Goal: Navigation & Orientation: Find specific page/section

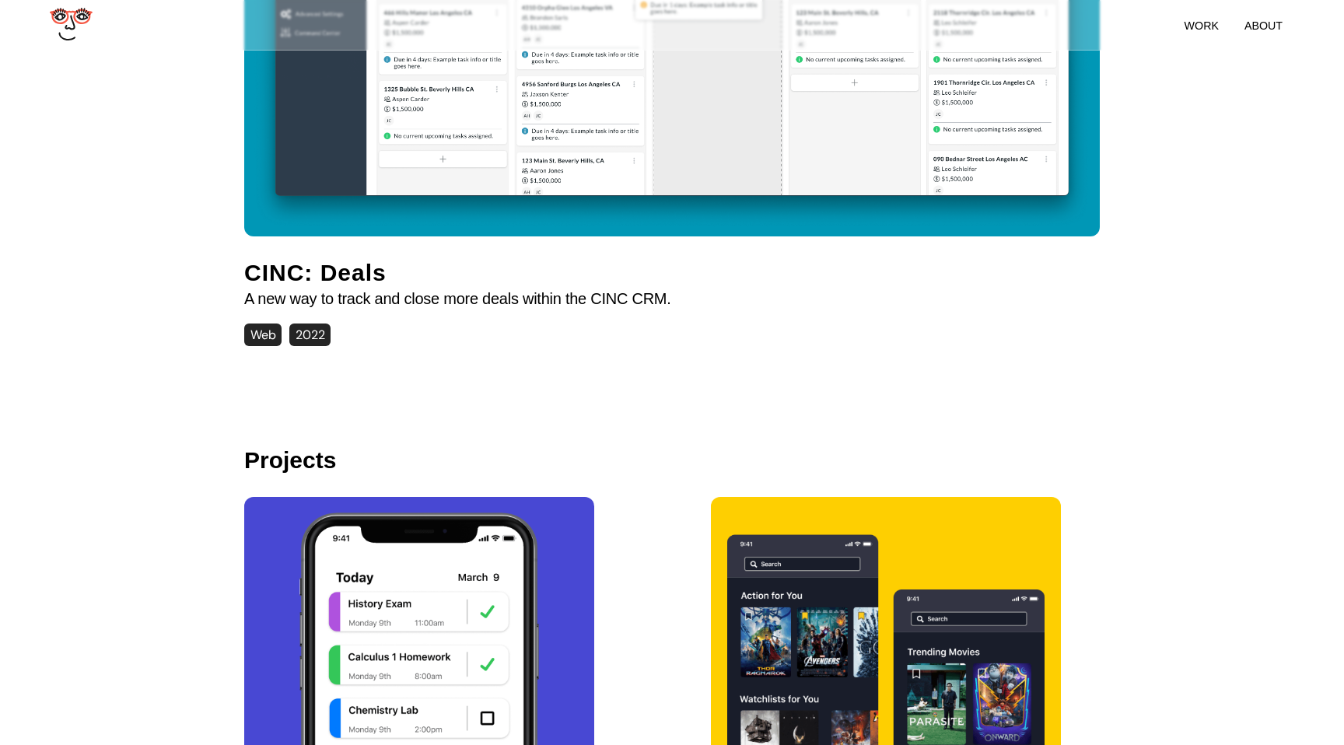
scroll to position [2020, 0]
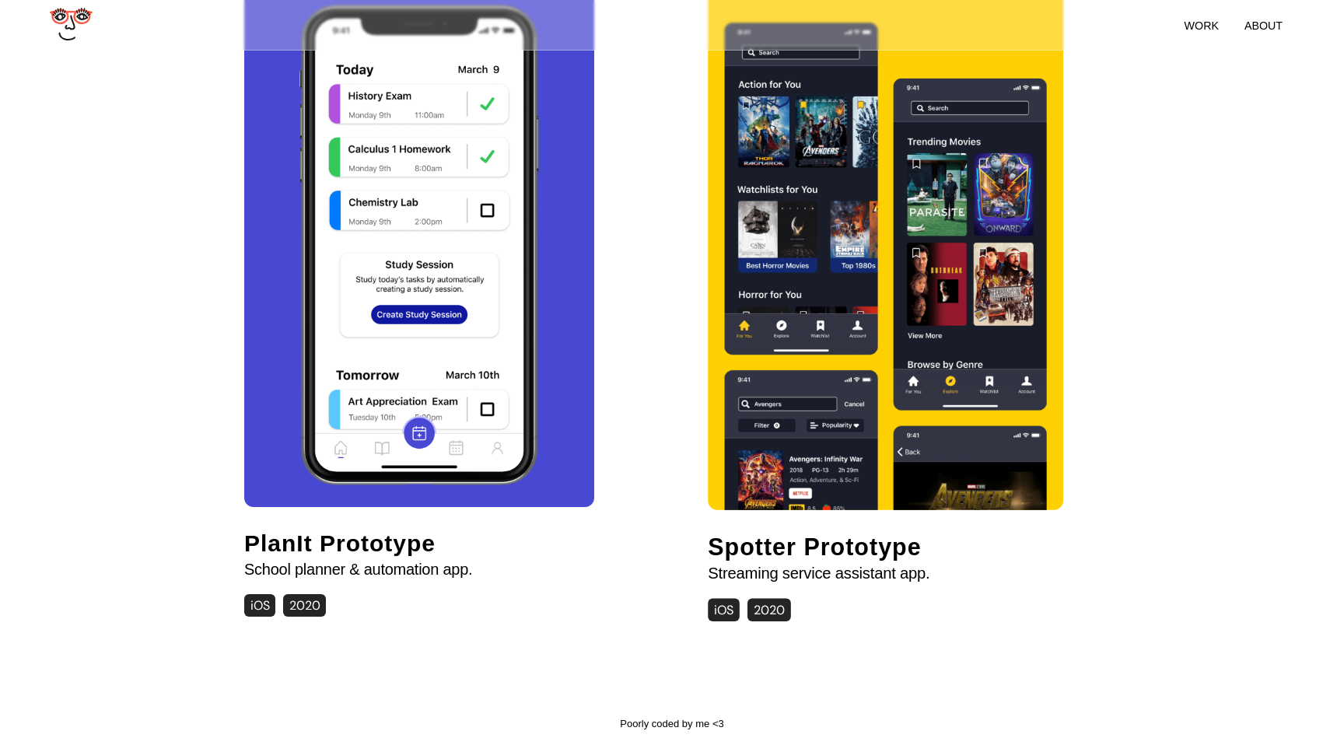
click at [775, 342] on img at bounding box center [886, 247] width 322 height 526
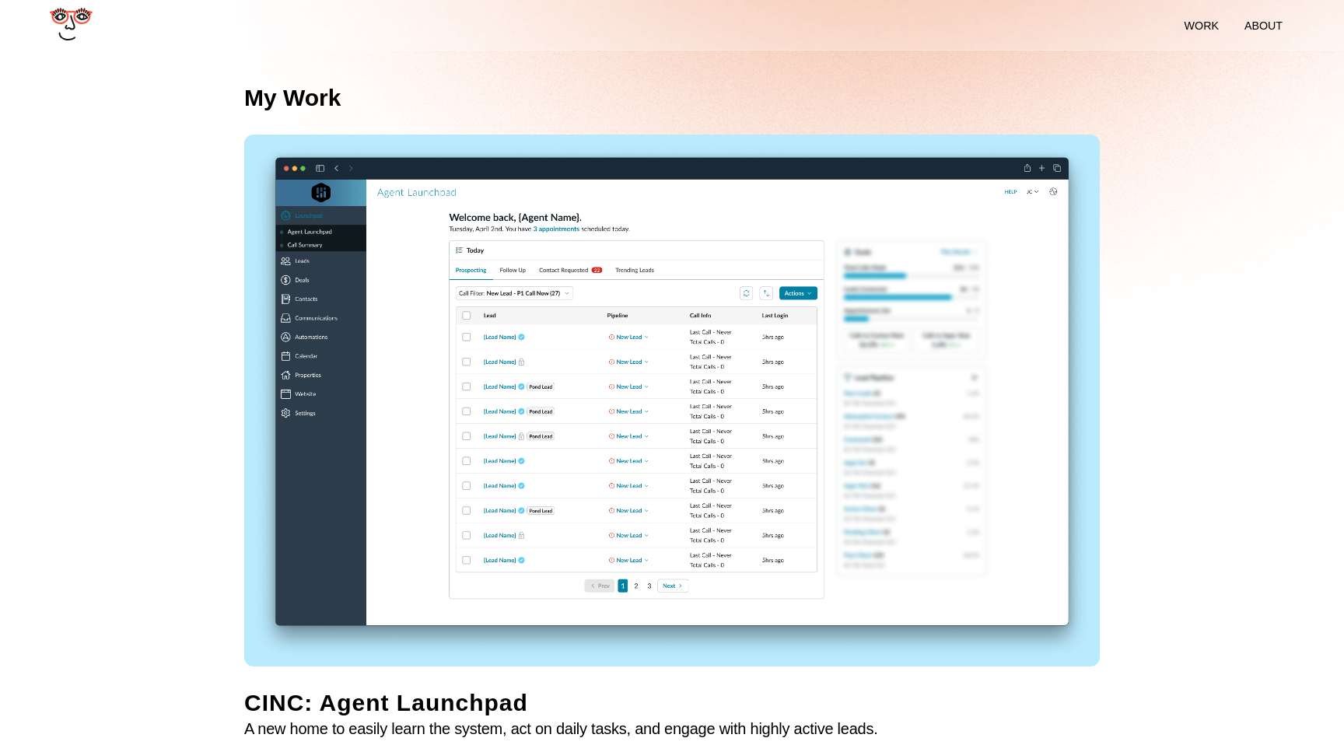
scroll to position [361, 0]
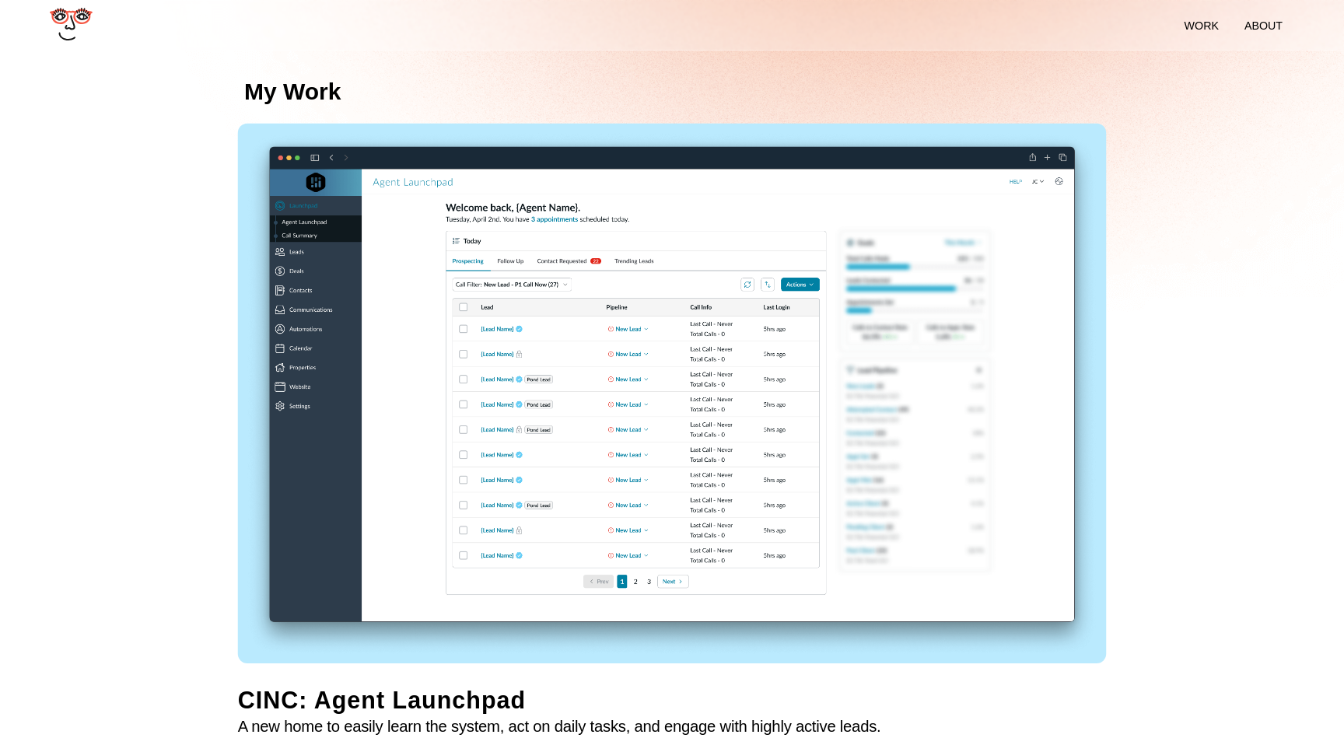
click at [380, 264] on img at bounding box center [672, 393] width 869 height 538
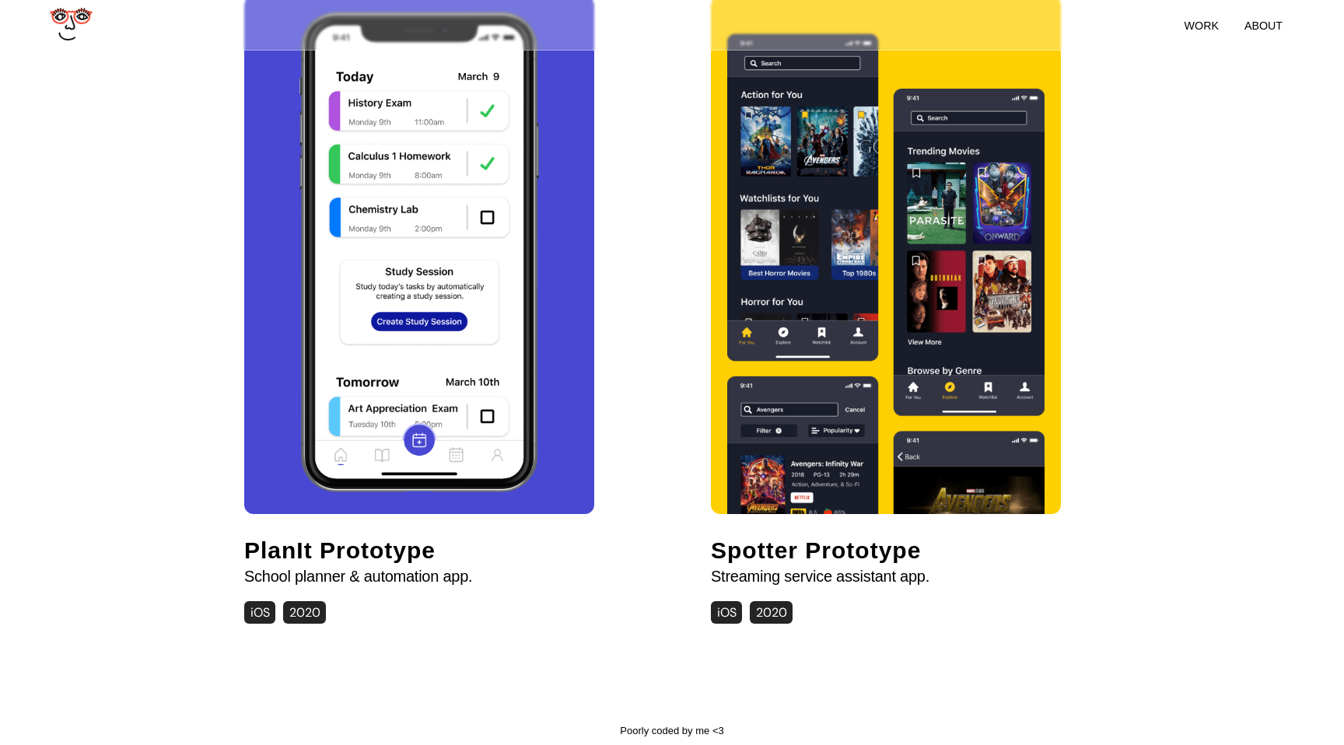
scroll to position [2020, 0]
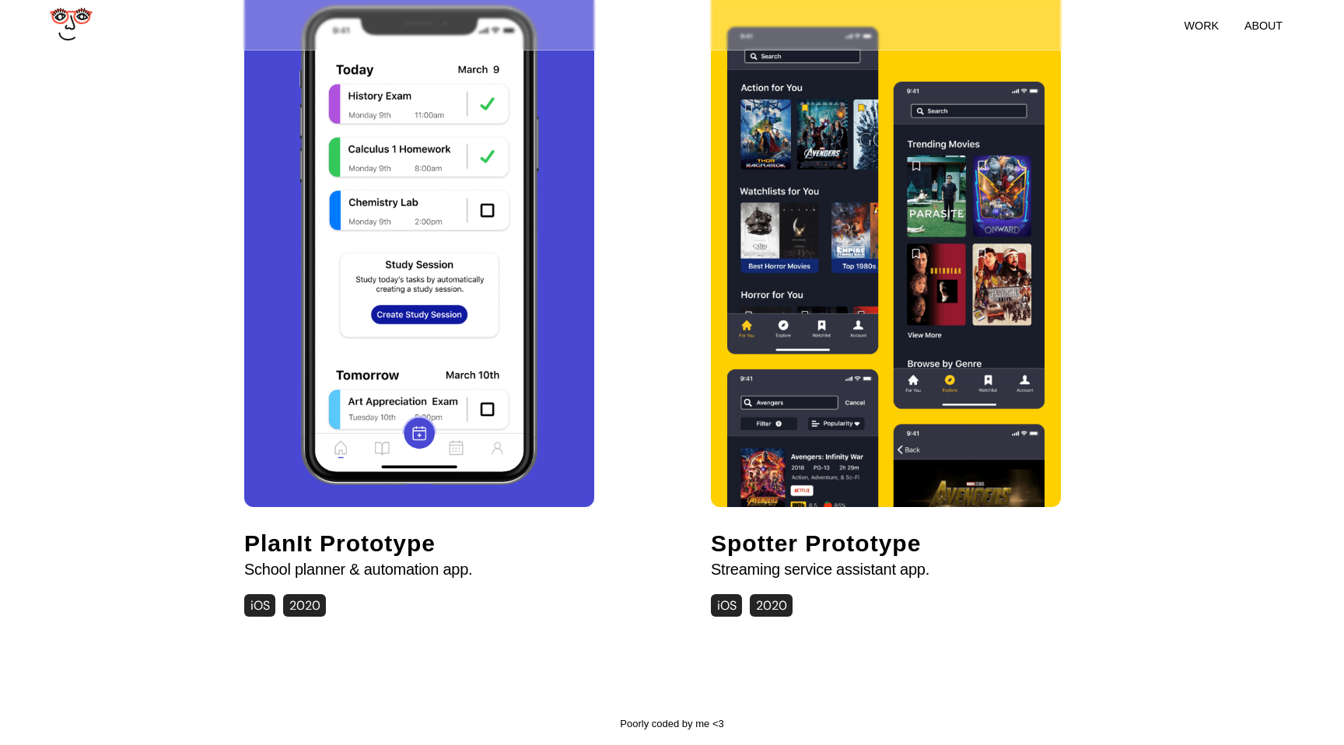
click at [306, 356] on img at bounding box center [419, 248] width 301 height 518
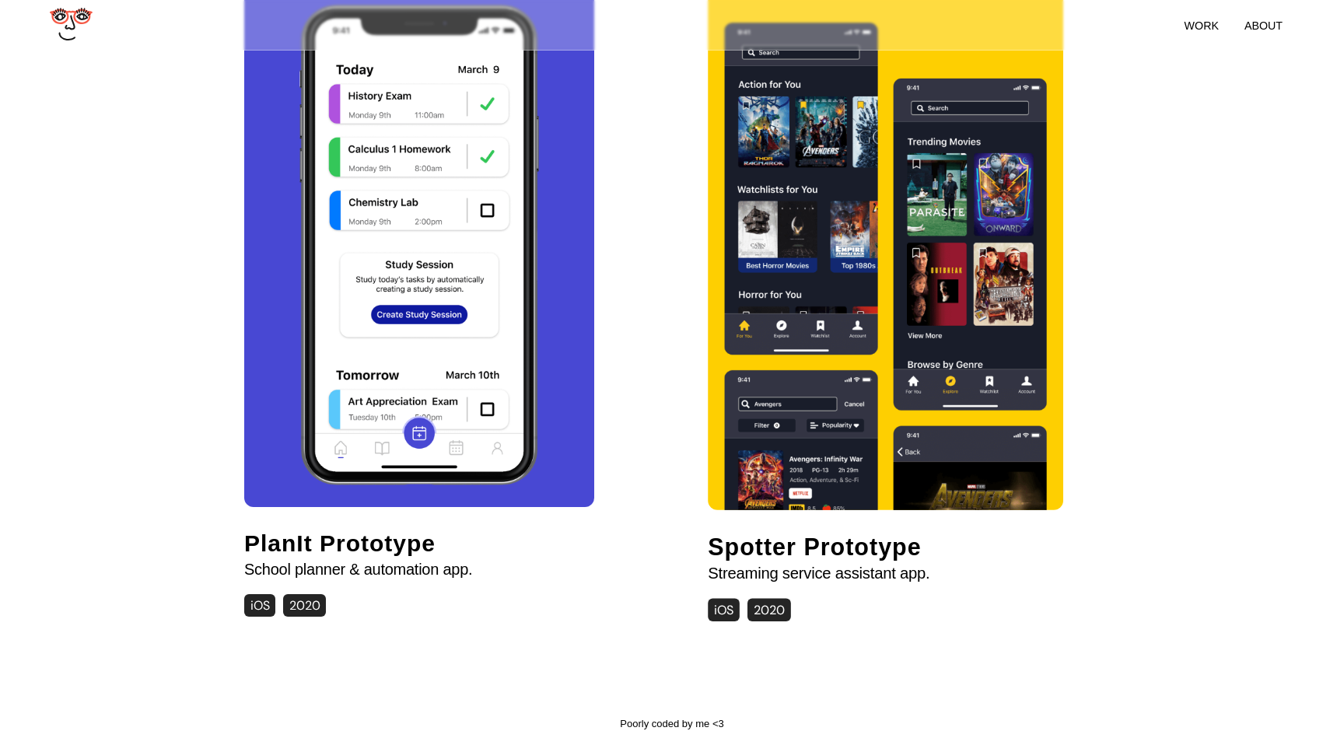
click at [844, 377] on img at bounding box center [886, 247] width 322 height 526
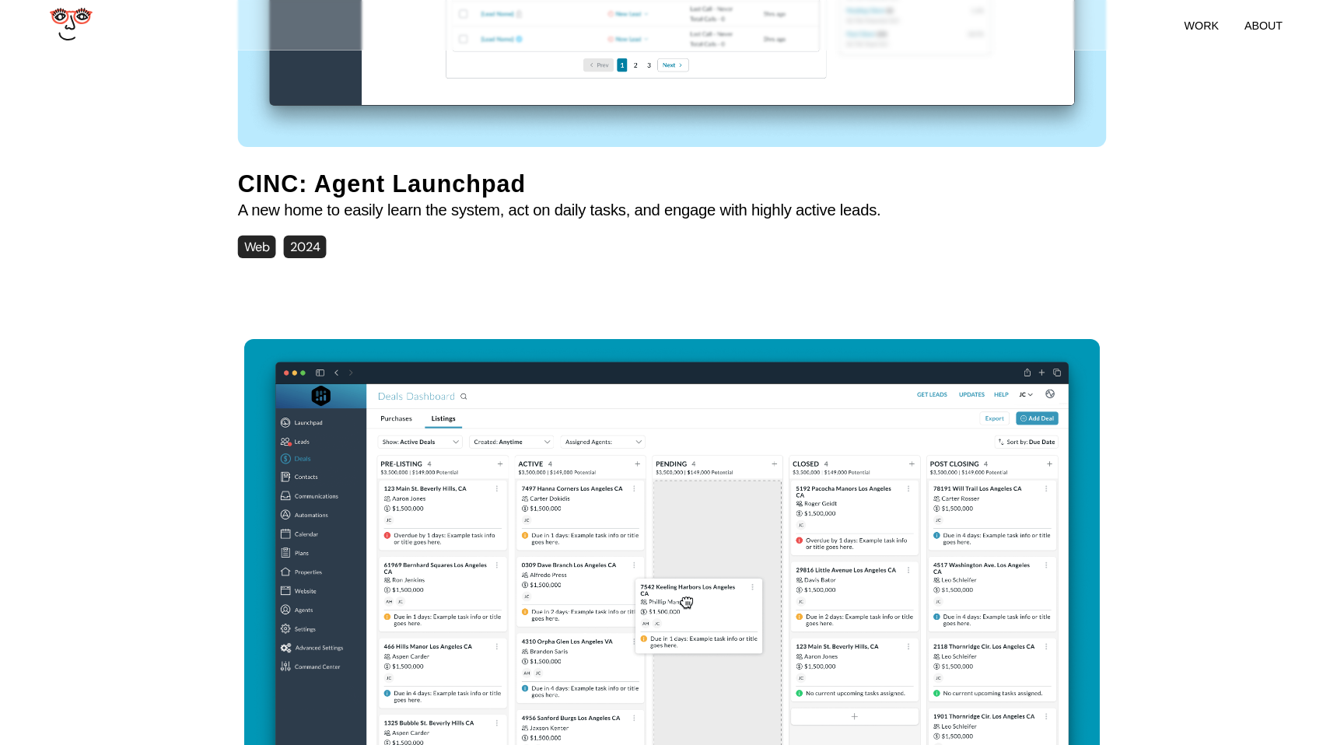
scroll to position [769, 0]
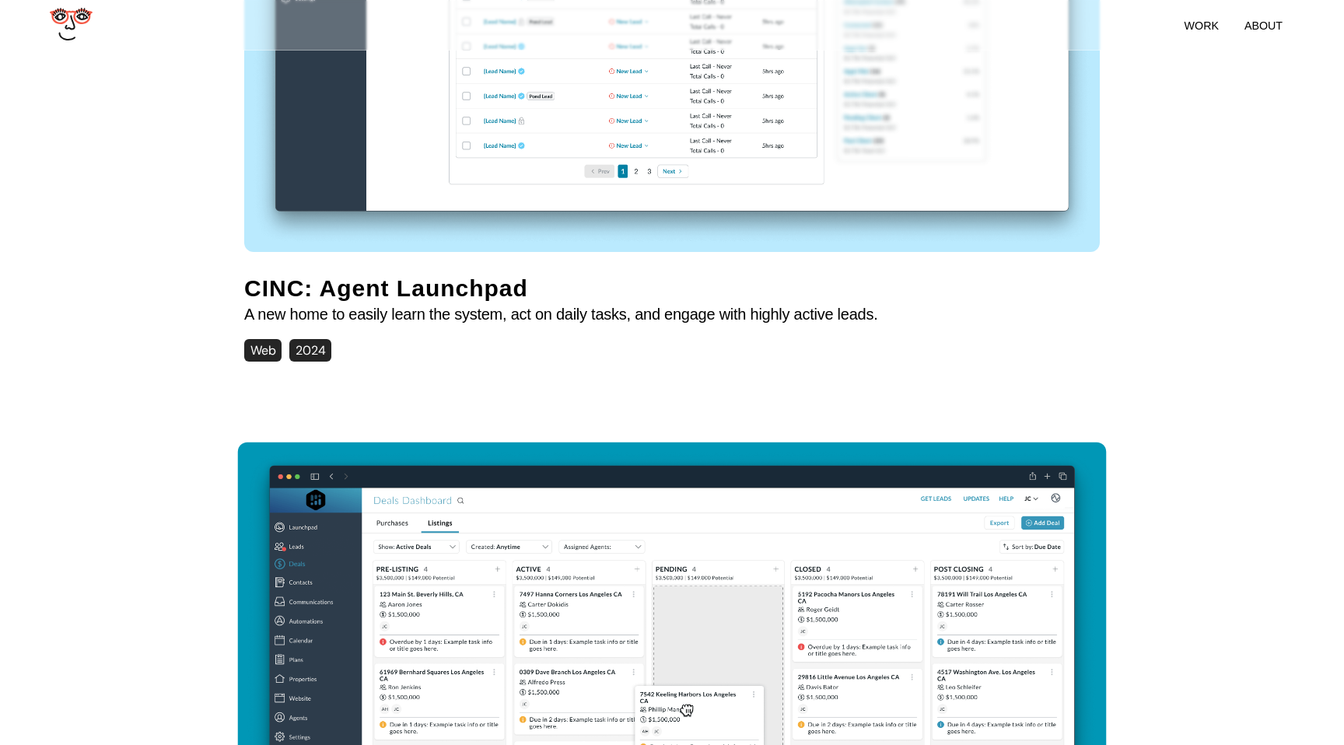
click at [578, 488] on img at bounding box center [672, 711] width 869 height 538
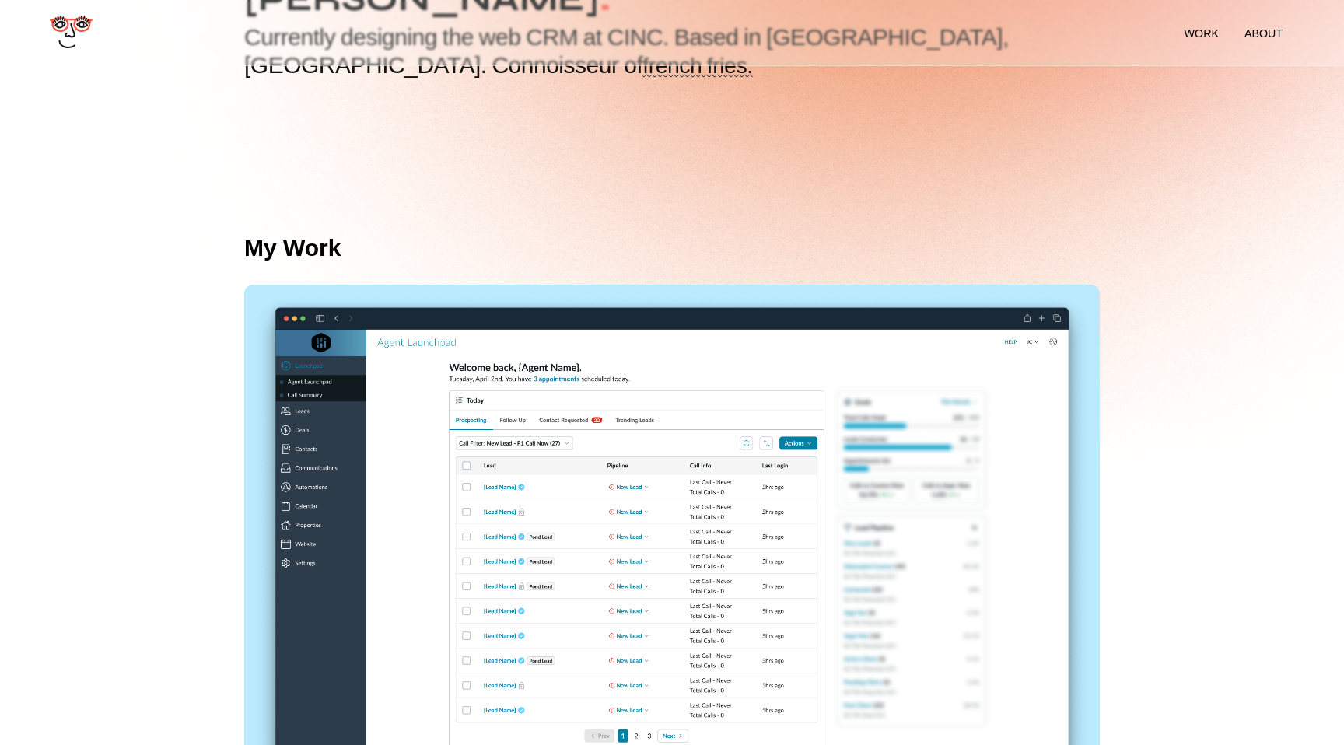
scroll to position [203, 0]
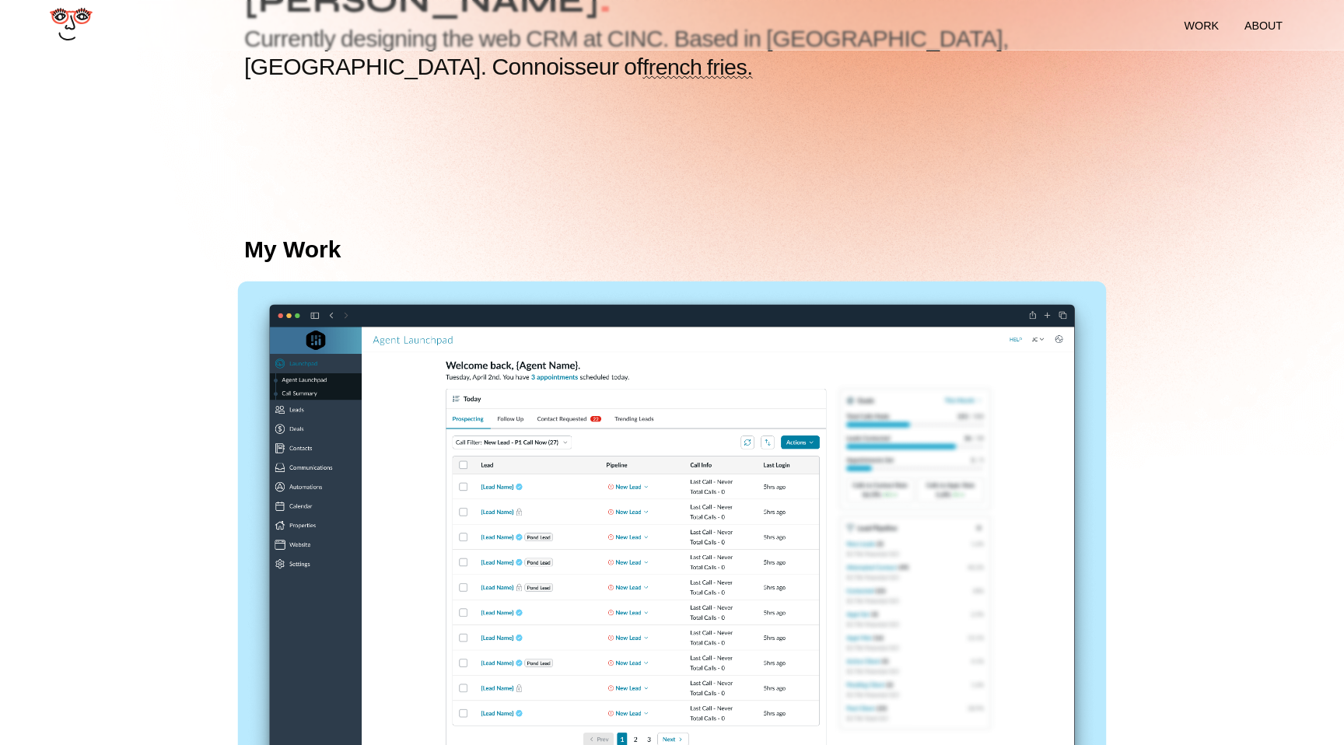
click at [442, 436] on img at bounding box center [672, 551] width 869 height 538
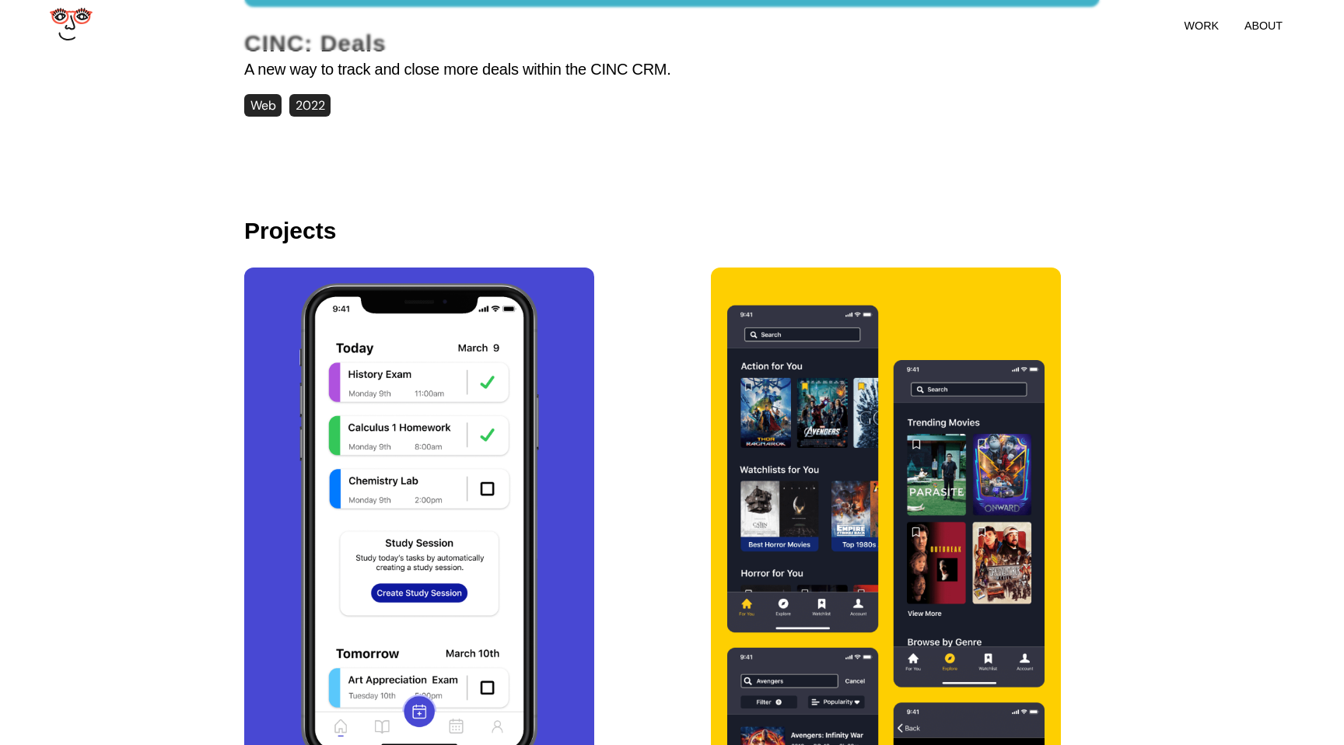
scroll to position [1815, 0]
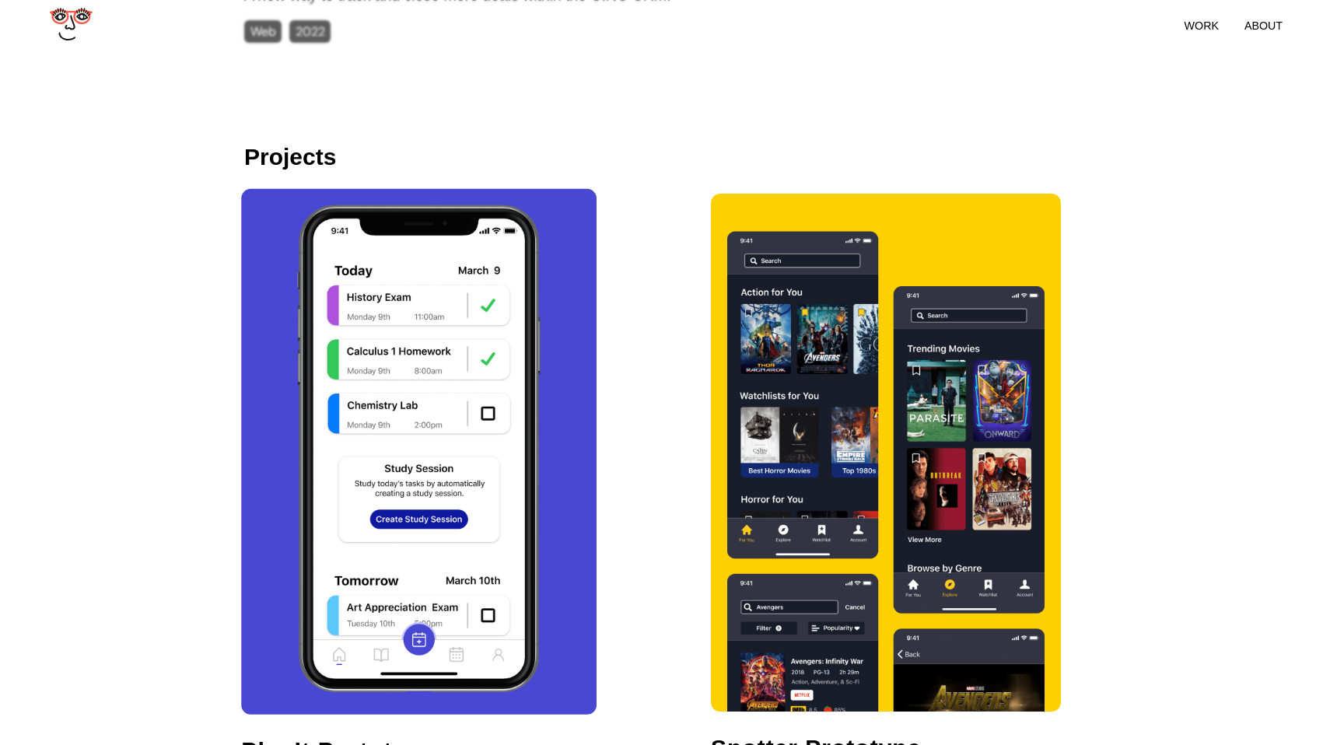
click at [402, 340] on img at bounding box center [419, 452] width 306 height 526
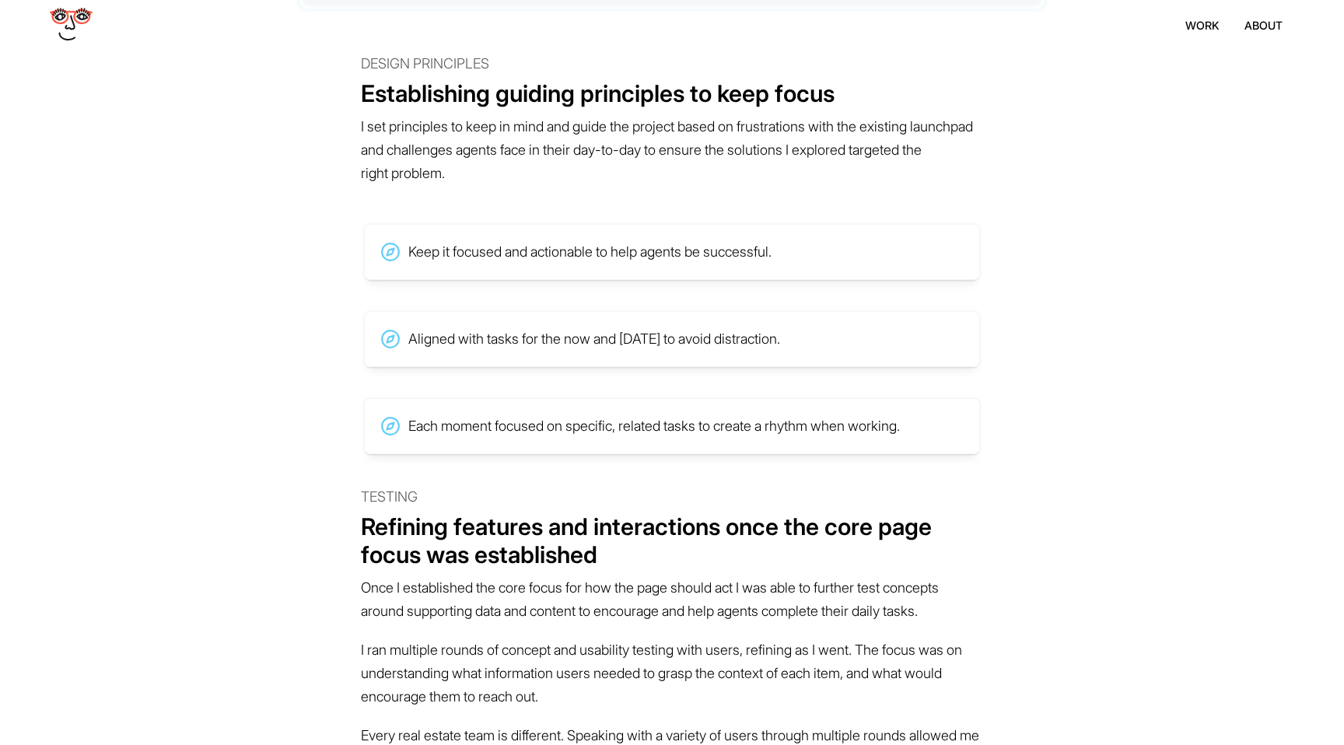
scroll to position [4014, 0]
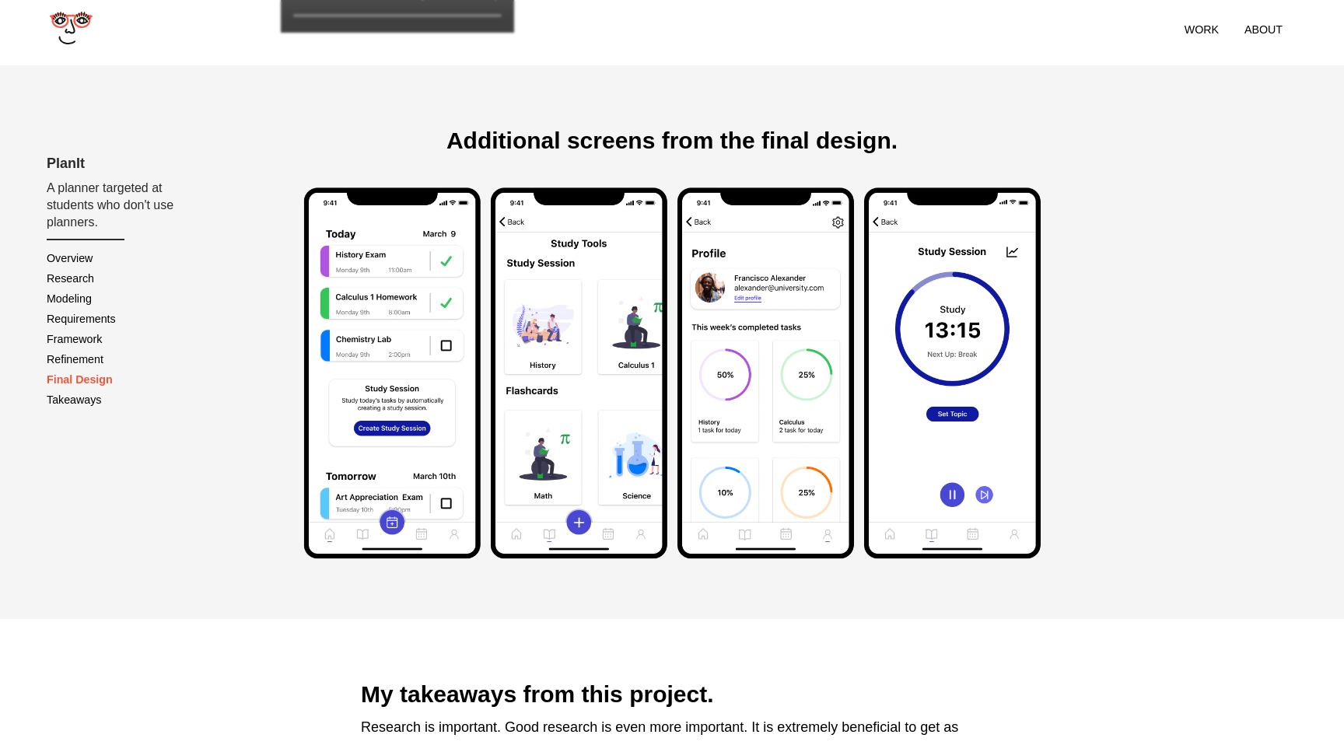
scroll to position [12612, 0]
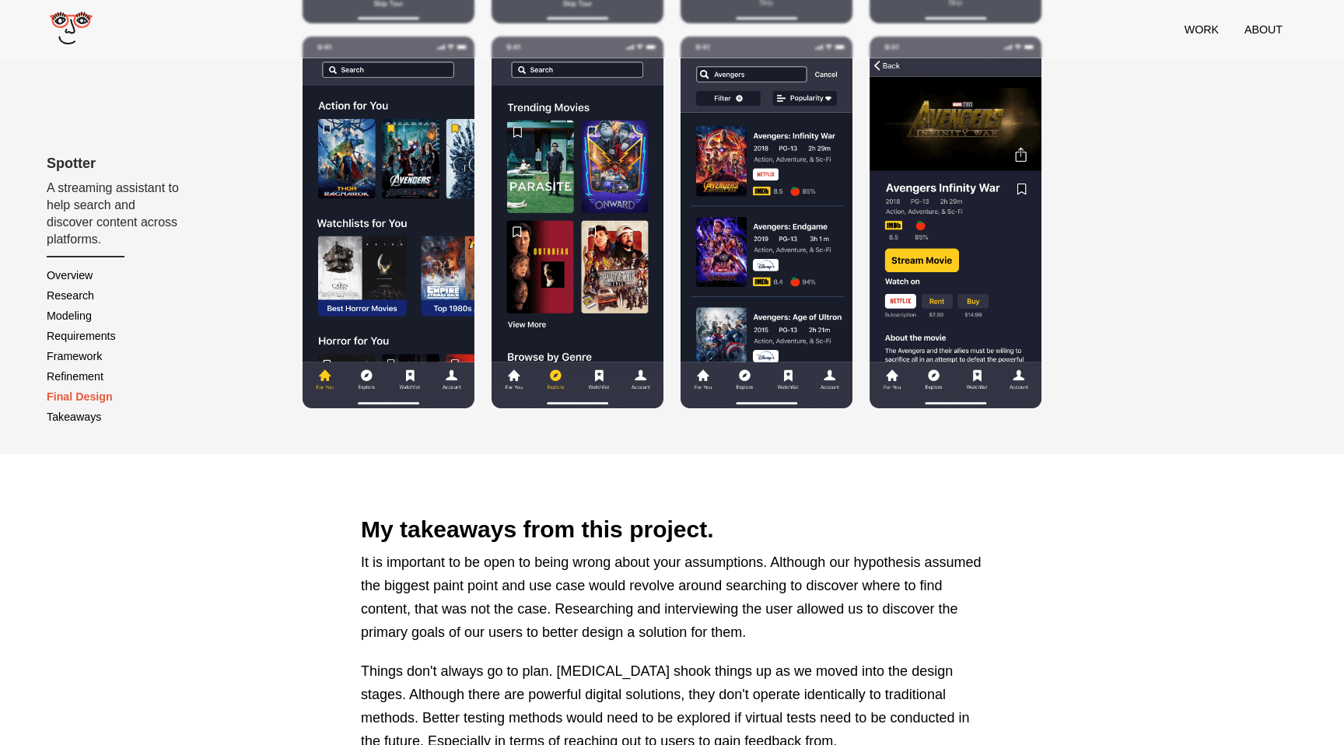
scroll to position [12154, 0]
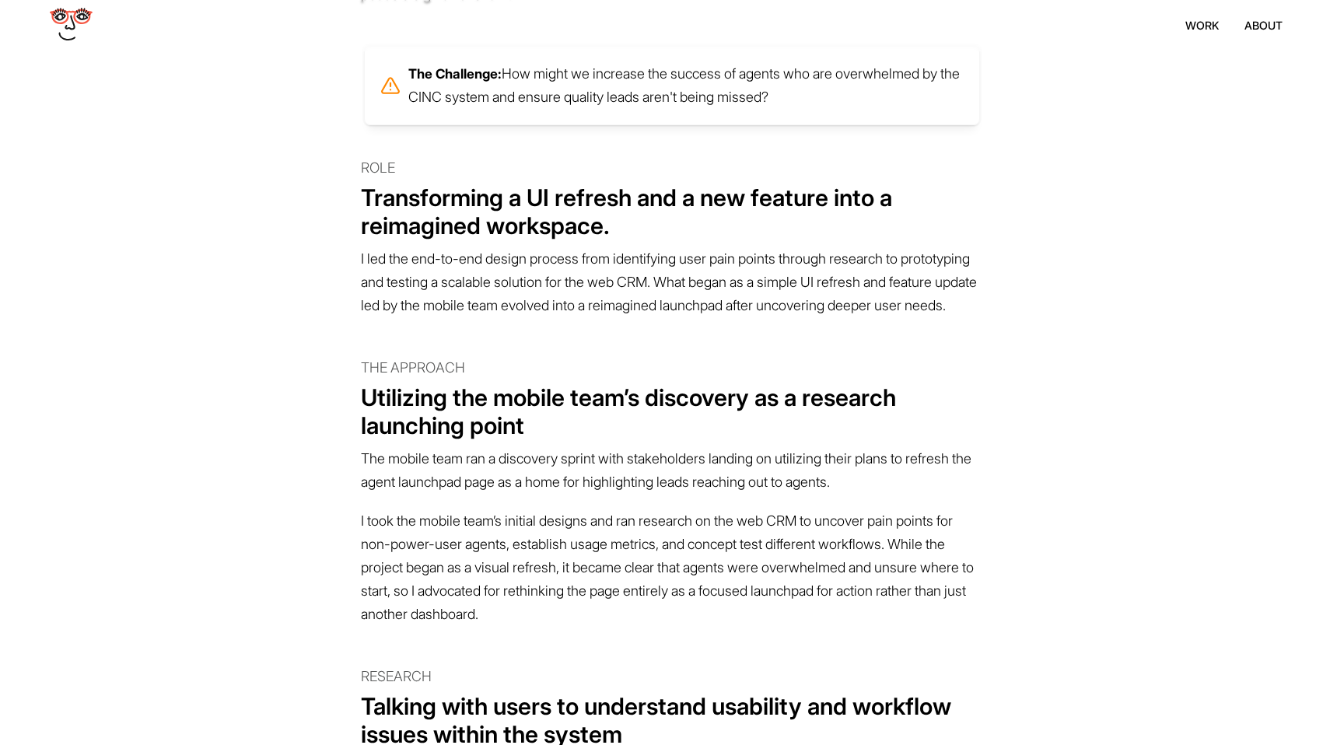
scroll to position [520, 0]
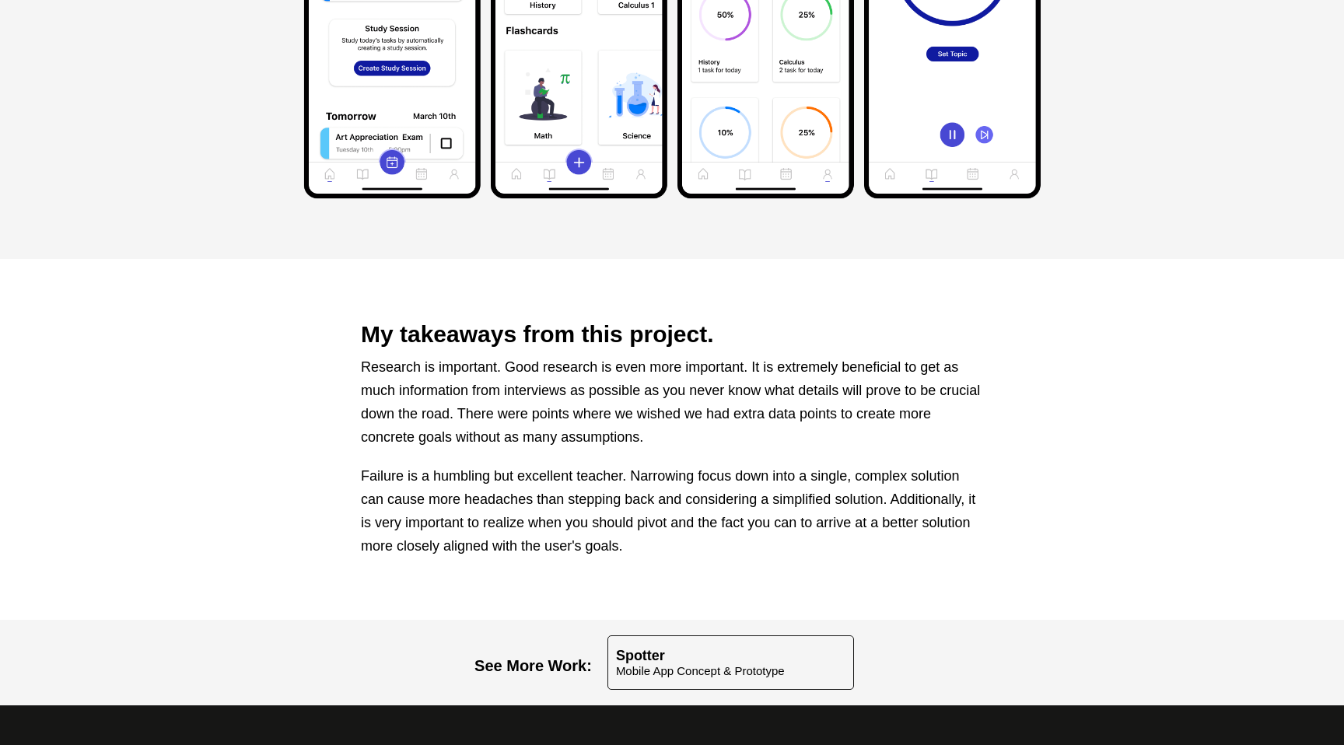
scroll to position [12612, 0]
